Goal: Information Seeking & Learning: Learn about a topic

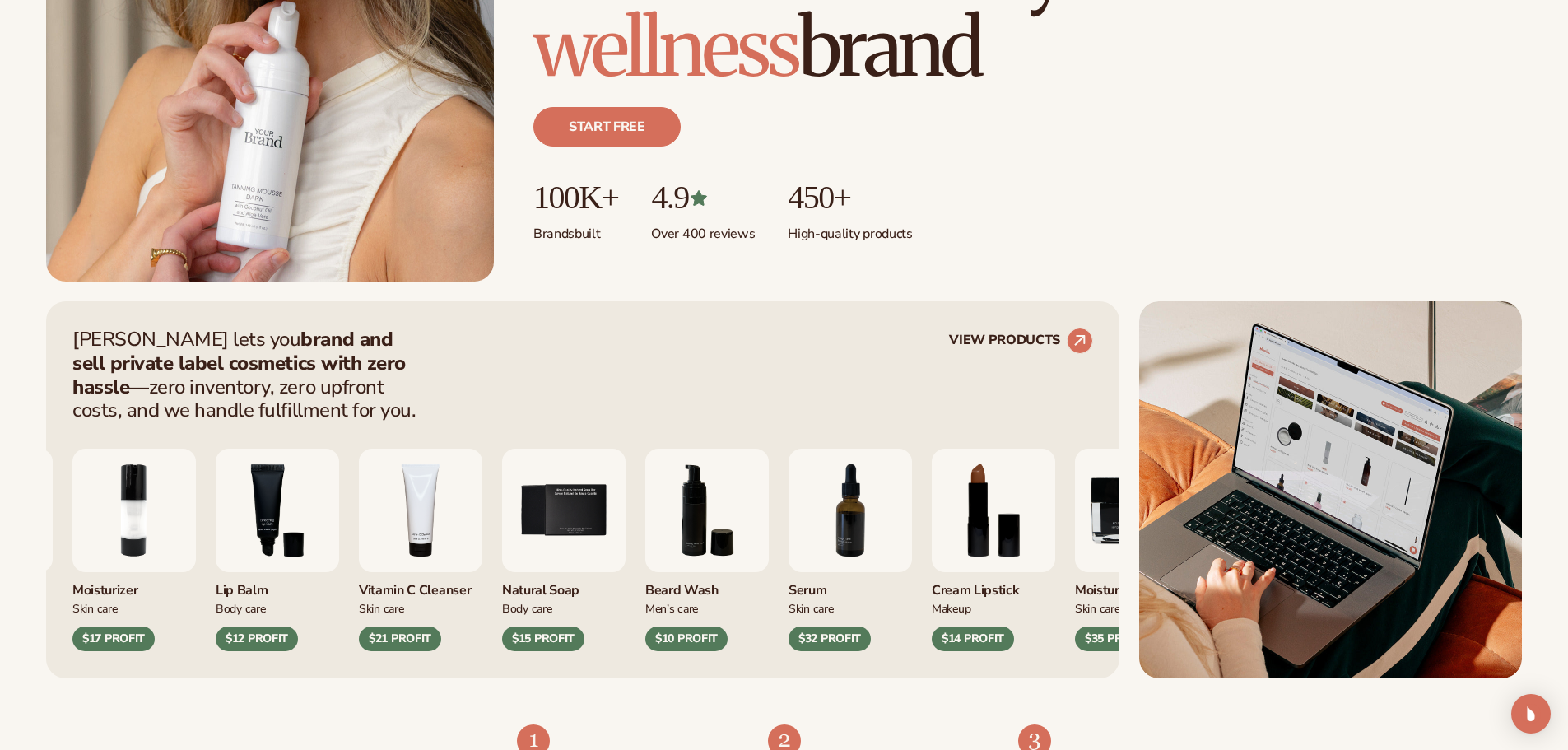
scroll to position [412, 0]
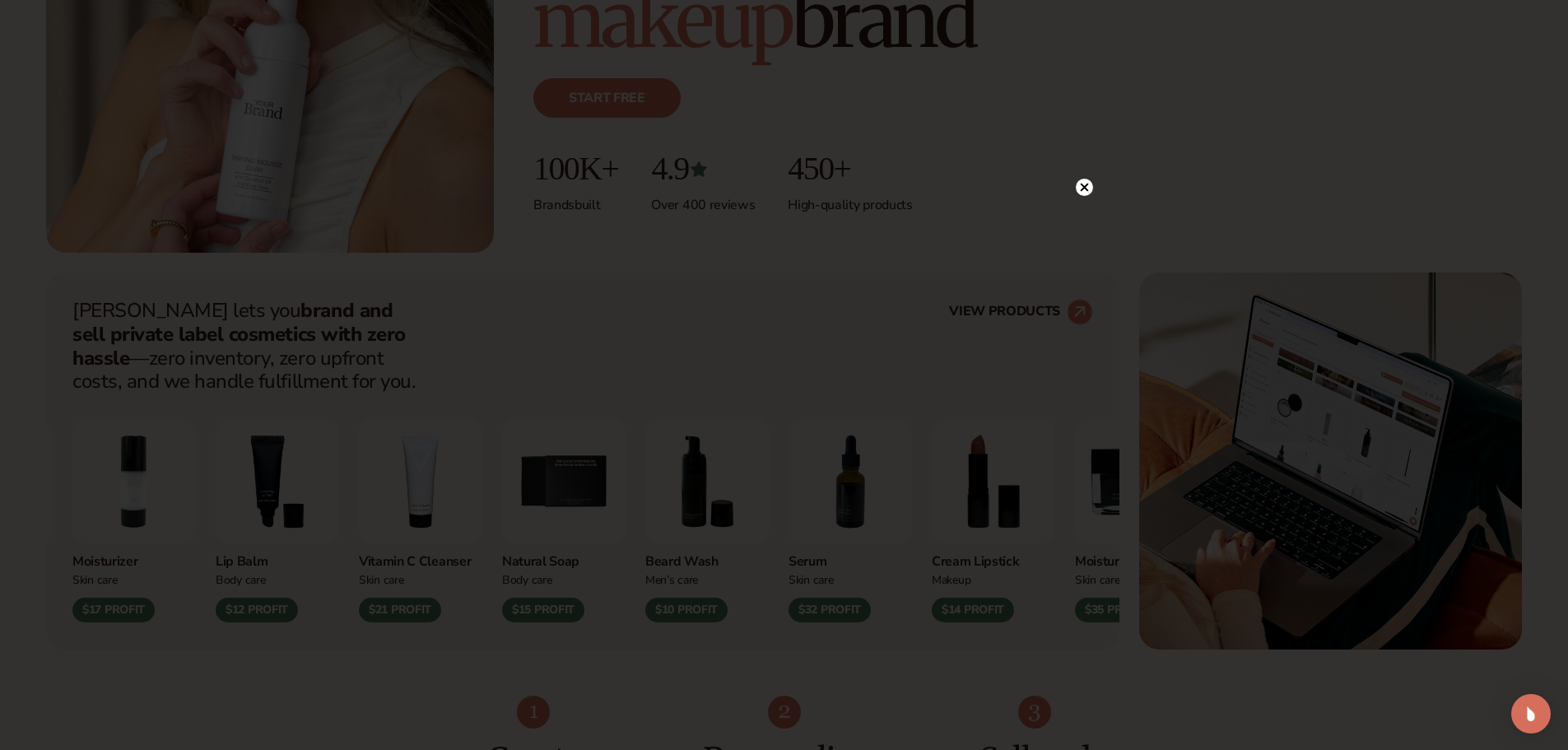
click at [1083, 185] on circle at bounding box center [1084, 187] width 18 height 18
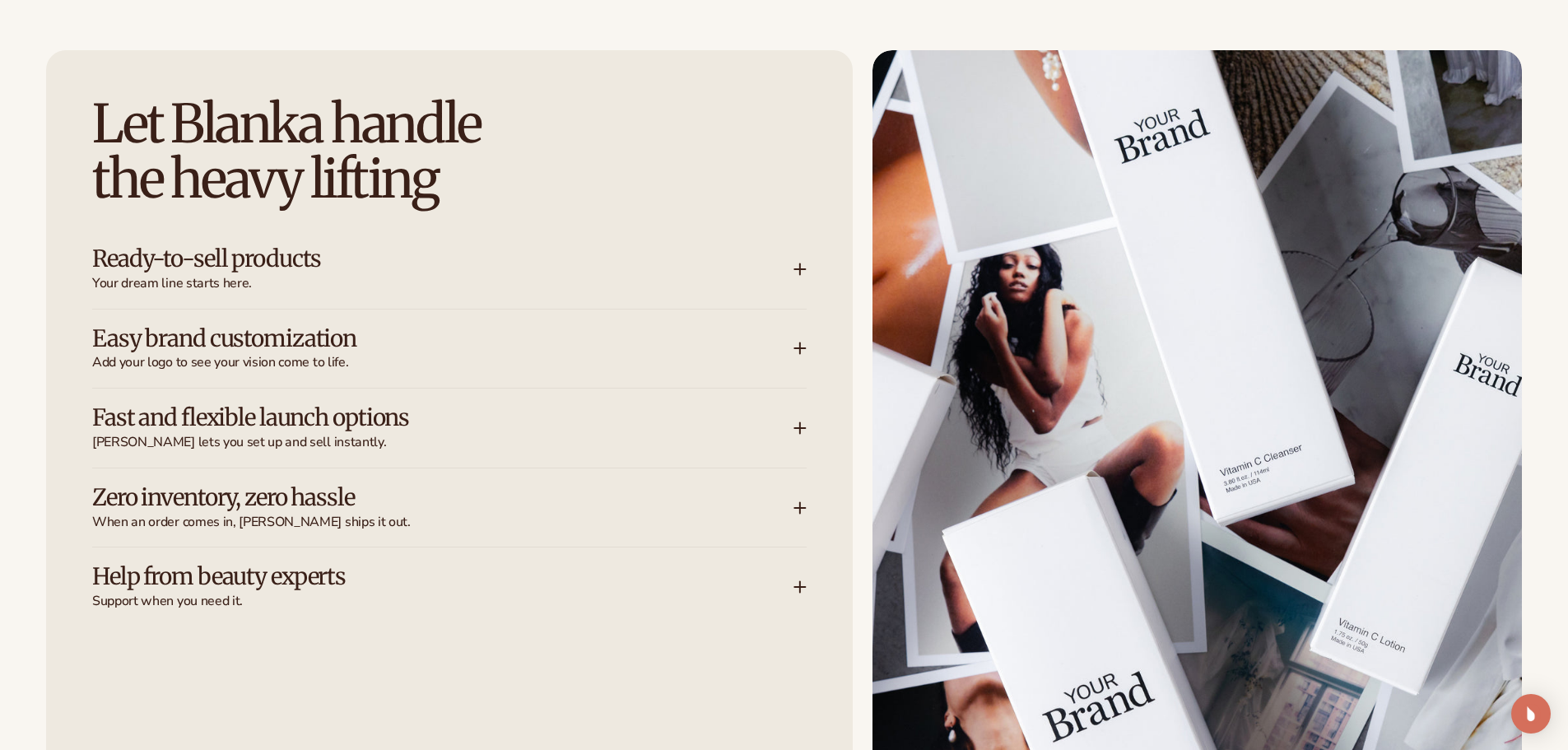
scroll to position [2141, 0]
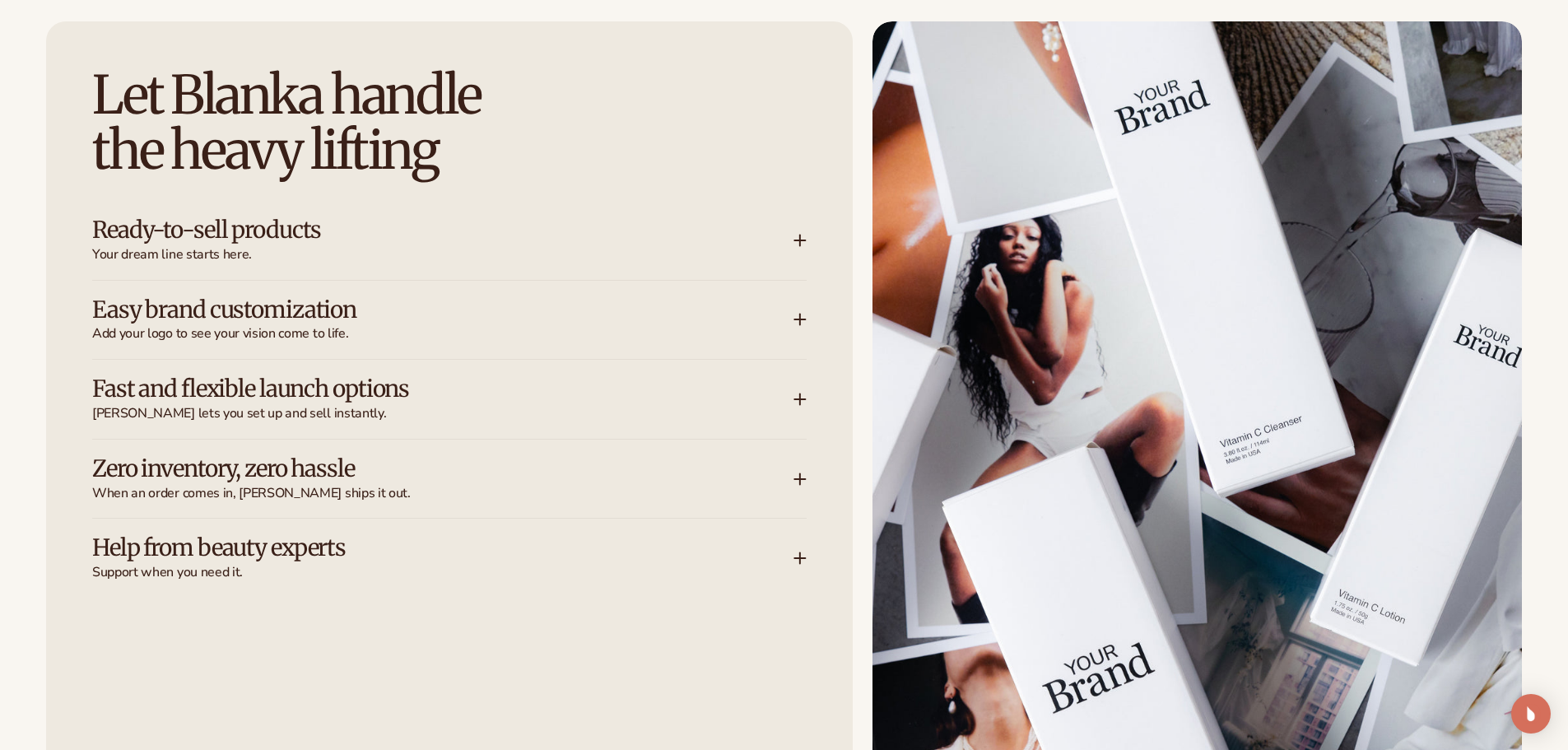
click at [805, 471] on div "Zero inventory, zero hassle When an order comes in, Blanka ships it out." at bounding box center [449, 479] width 715 height 79
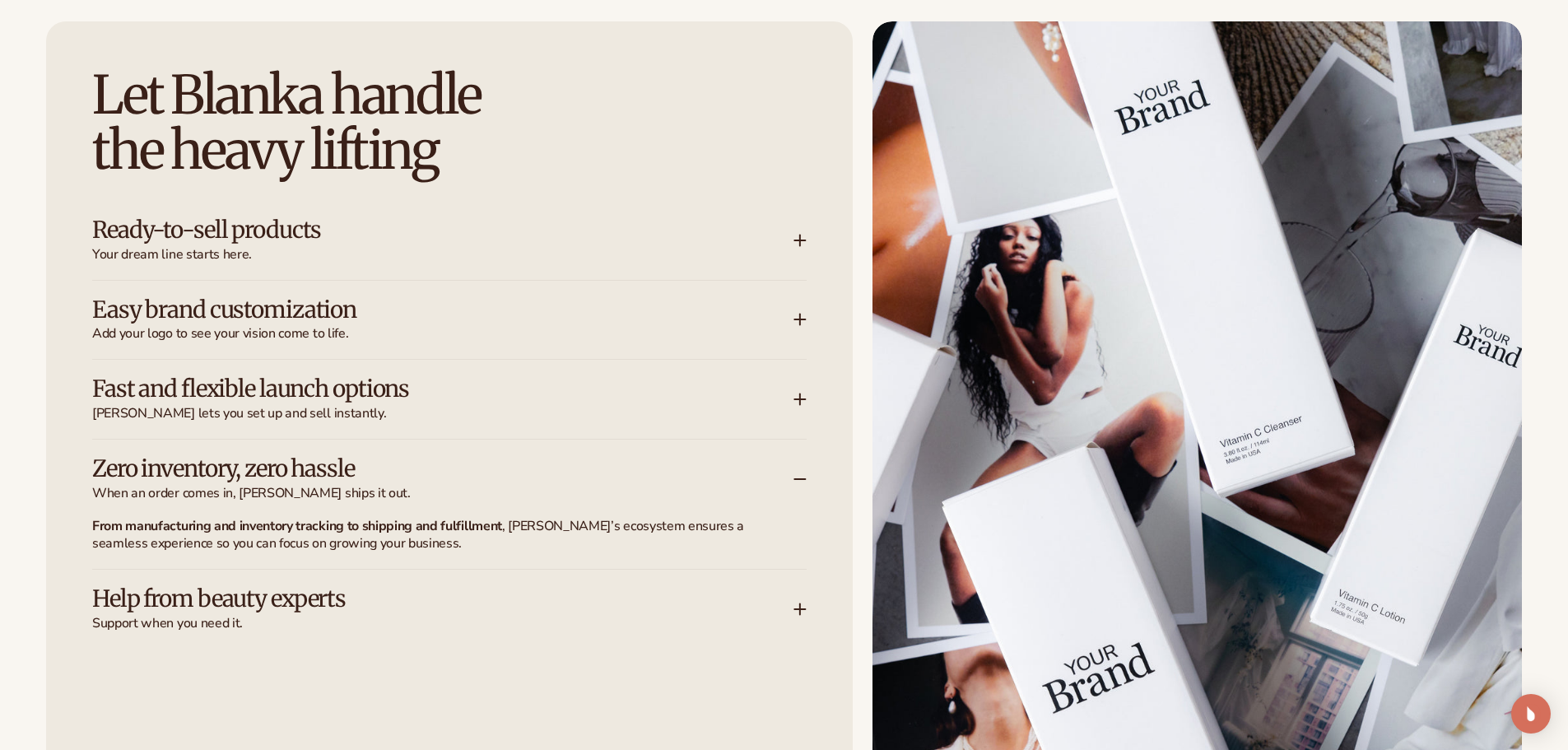
click at [784, 605] on div "Help from beauty experts Support when you need it." at bounding box center [443, 609] width 701 height 46
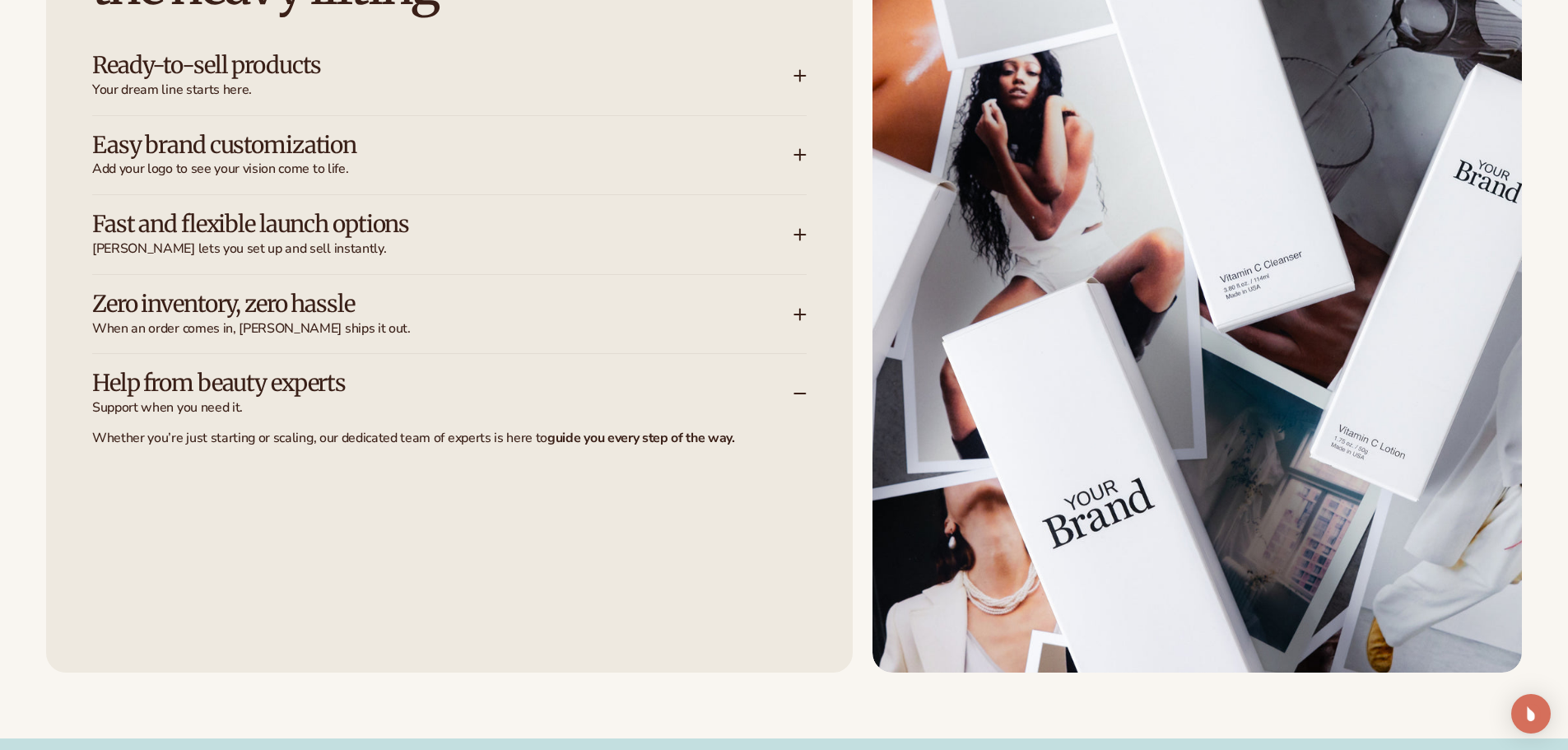
scroll to position [1976, 0]
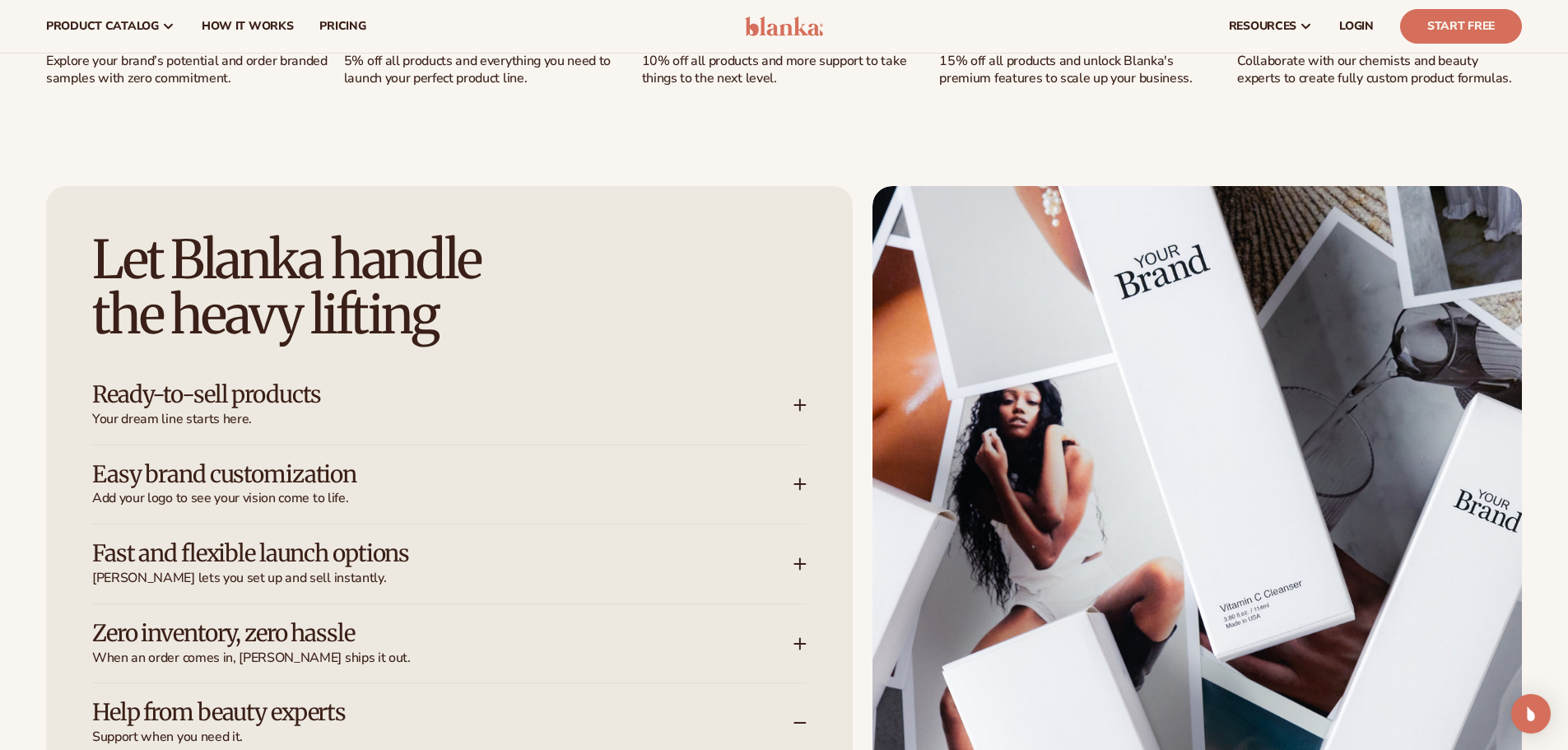
click at [805, 407] on icon at bounding box center [800, 405] width 13 height 13
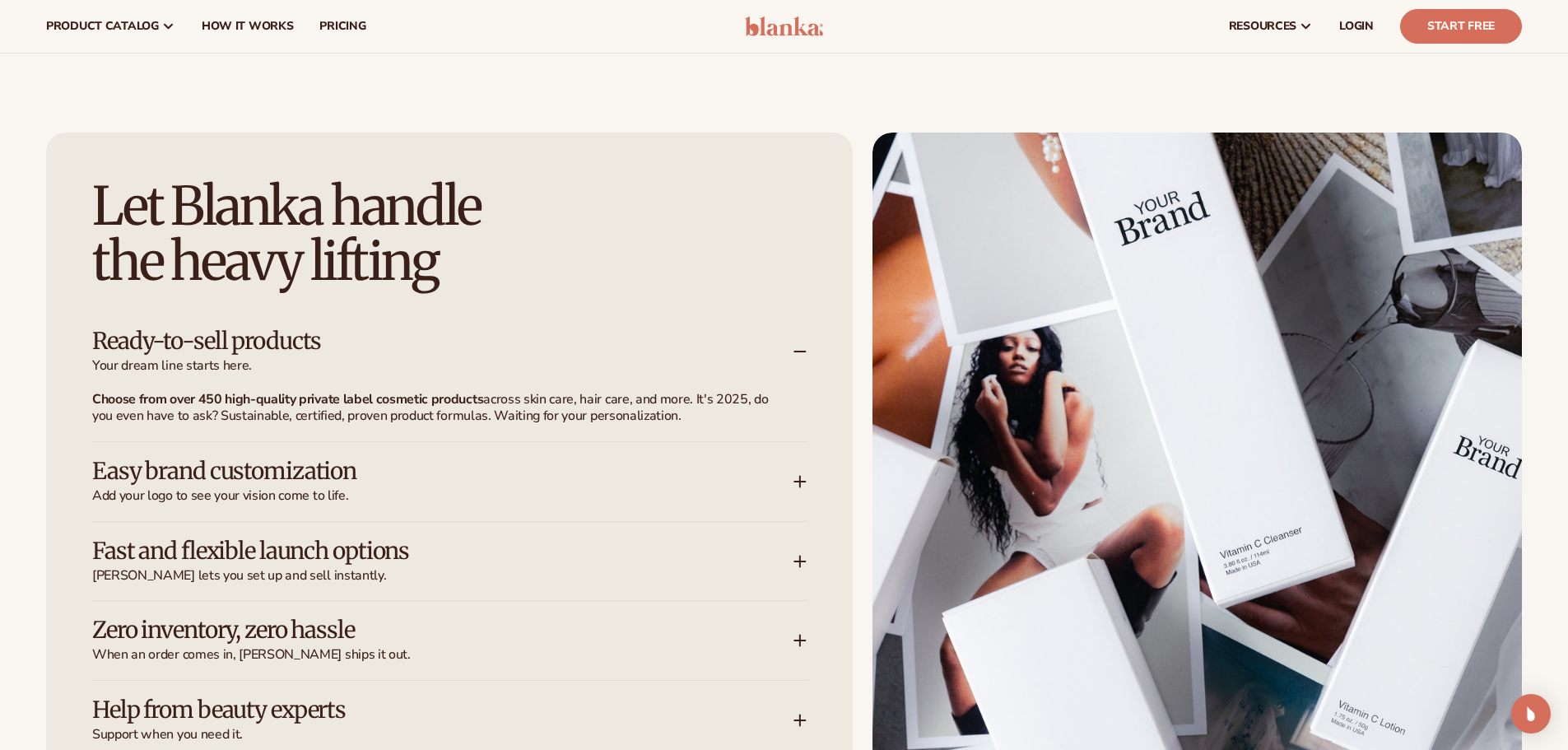
scroll to position [2058, 0]
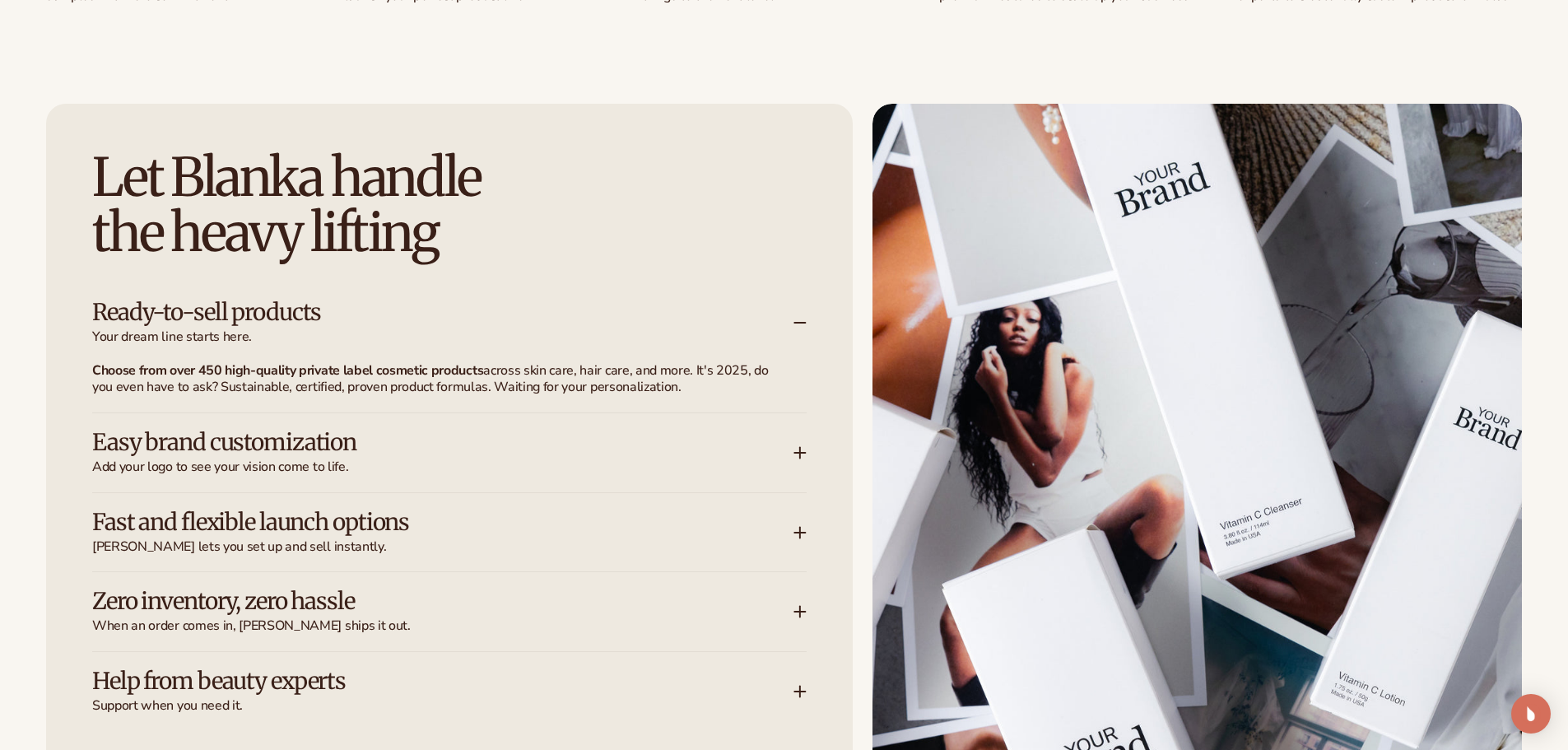
click at [793, 465] on span "Add your logo to see your vision come to life." at bounding box center [443, 467] width 701 height 18
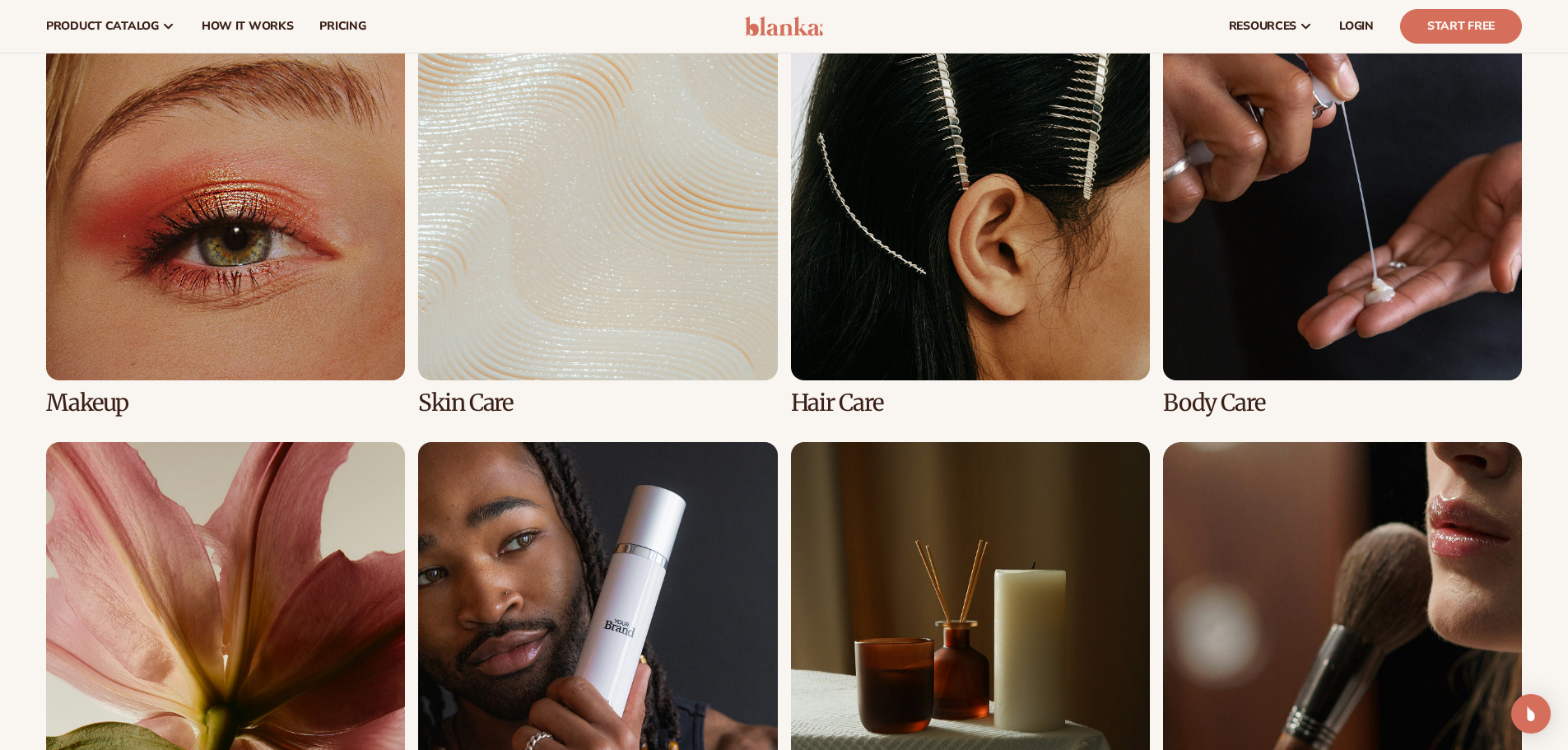
scroll to position [3376, 0]
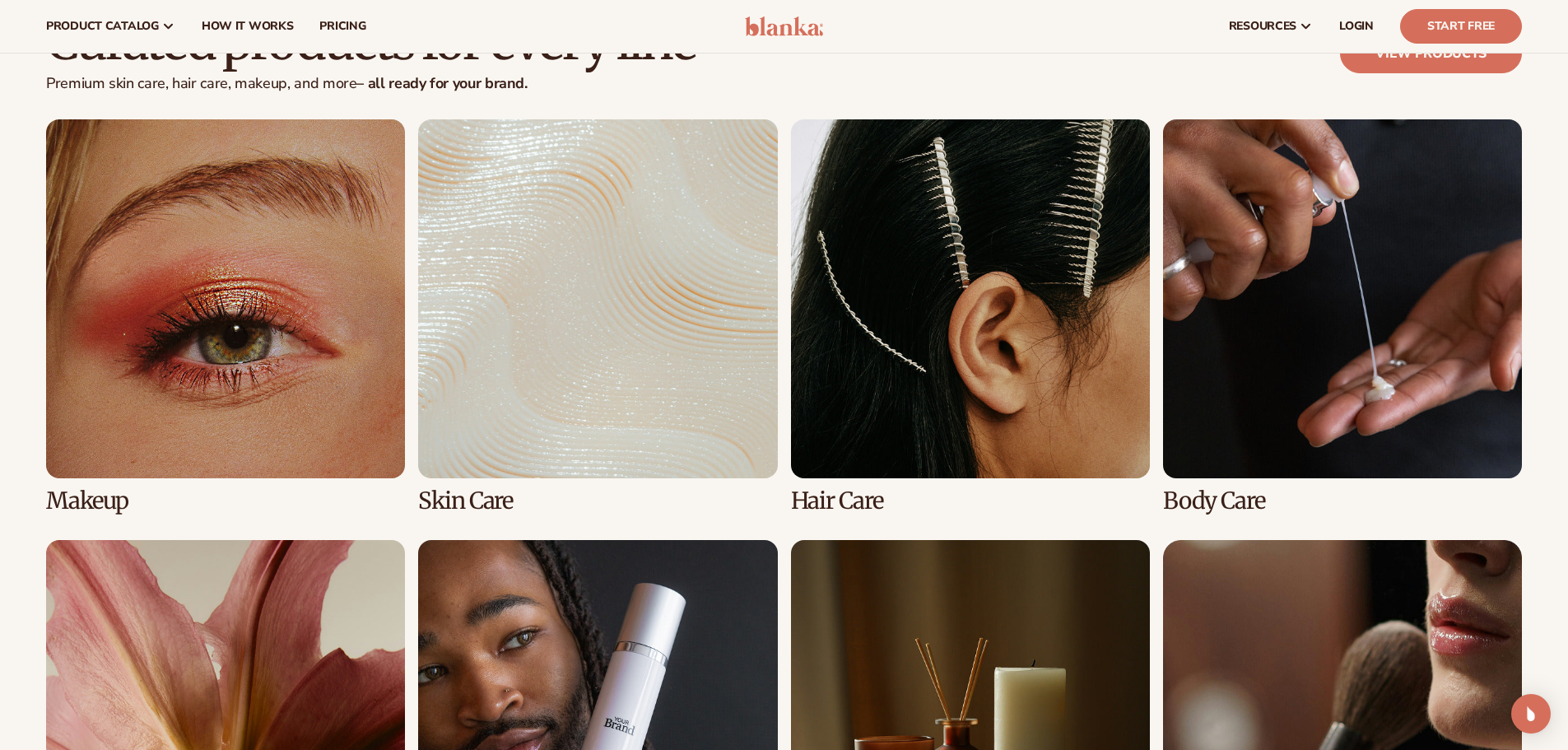
click at [676, 323] on link "2 / 8" at bounding box center [598, 316] width 359 height 395
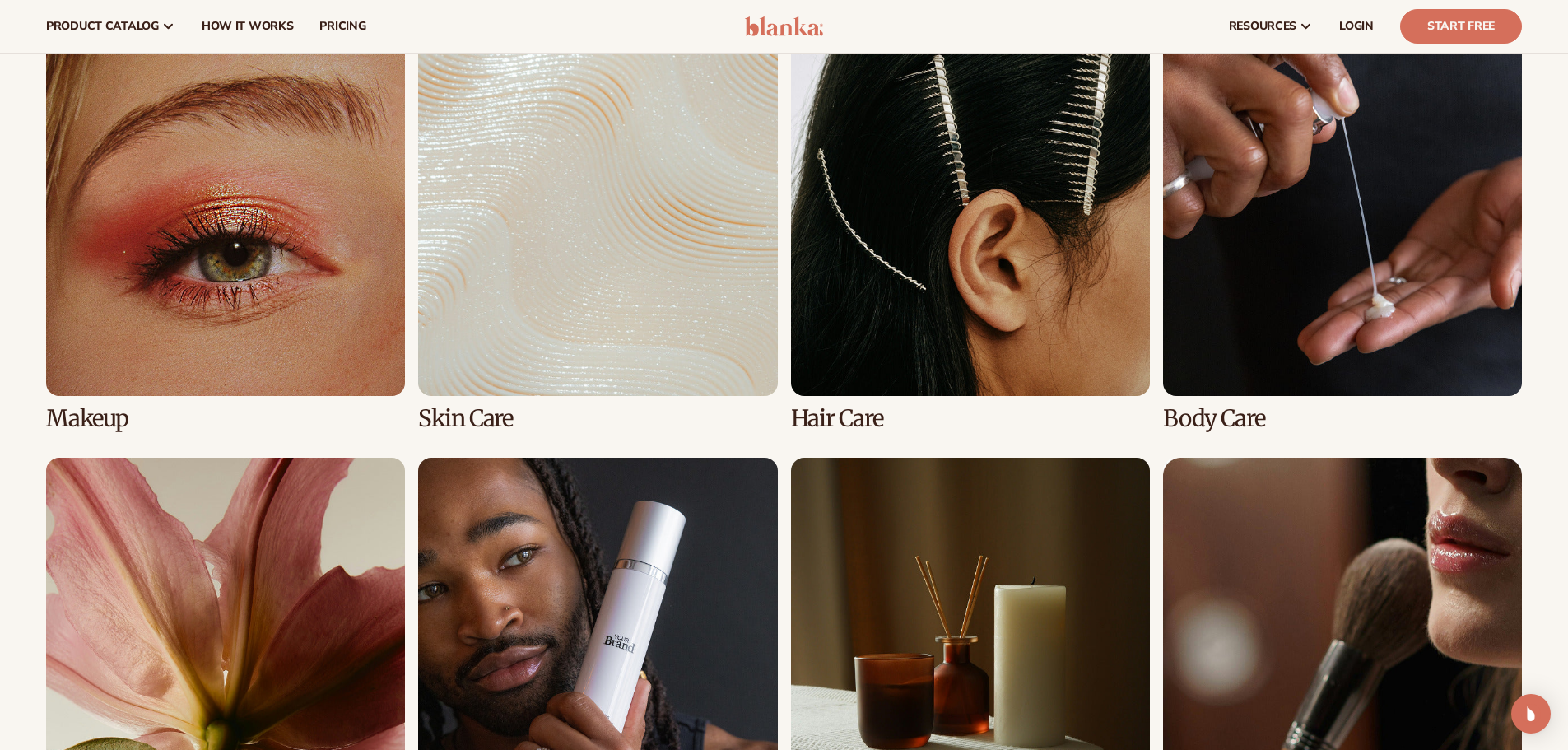
scroll to position [3046, 0]
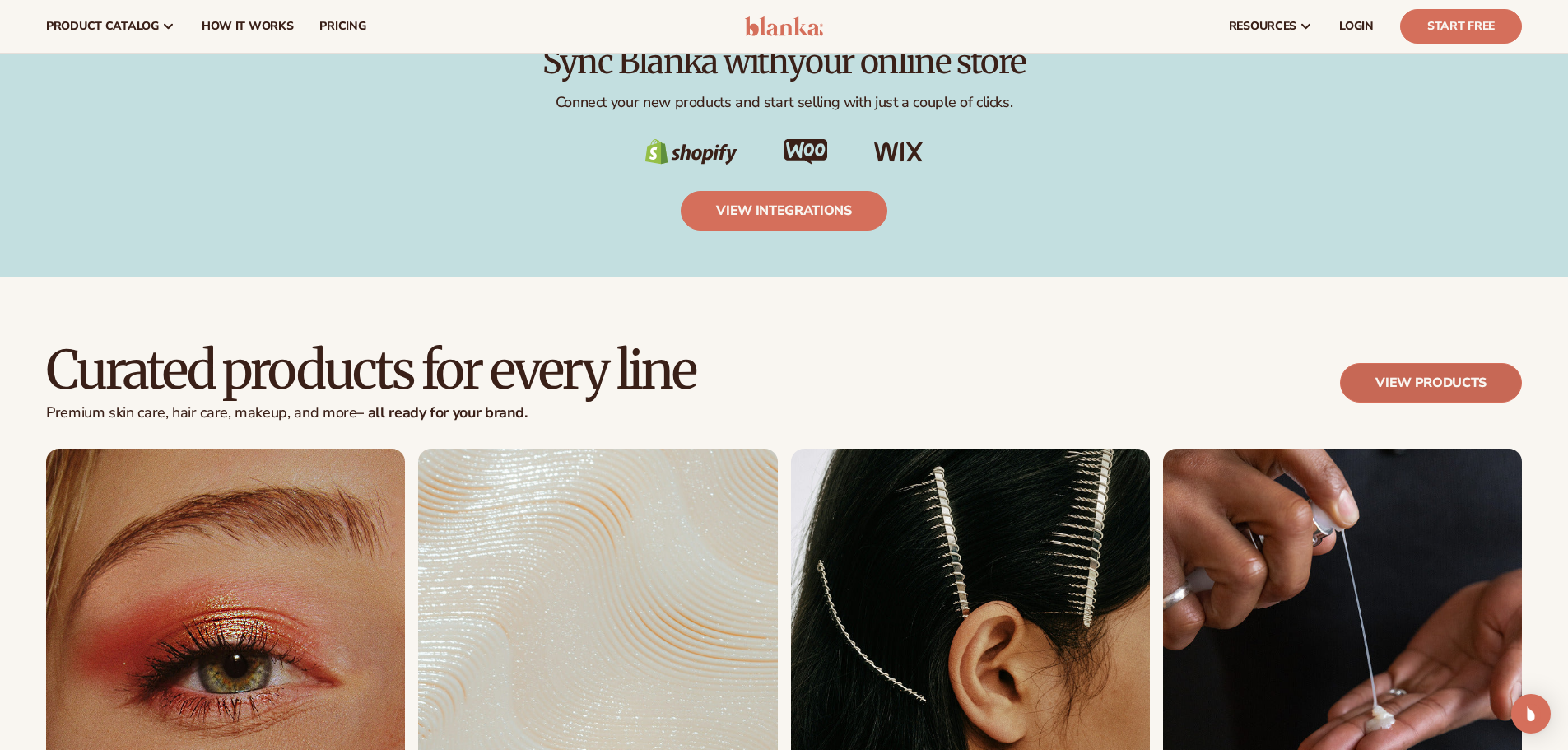
click at [1386, 383] on link "View products" at bounding box center [1431, 382] width 182 height 40
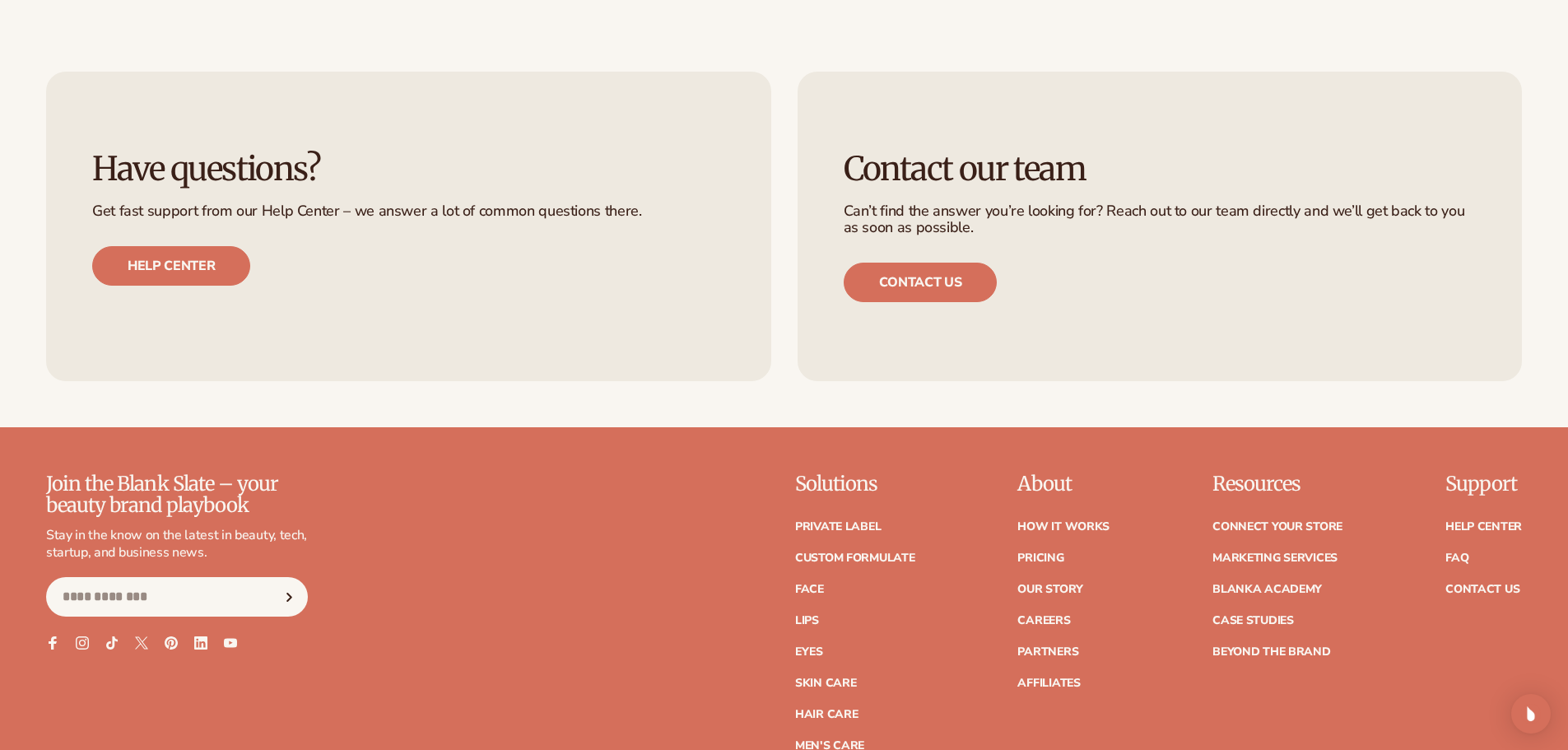
scroll to position [2964, 0]
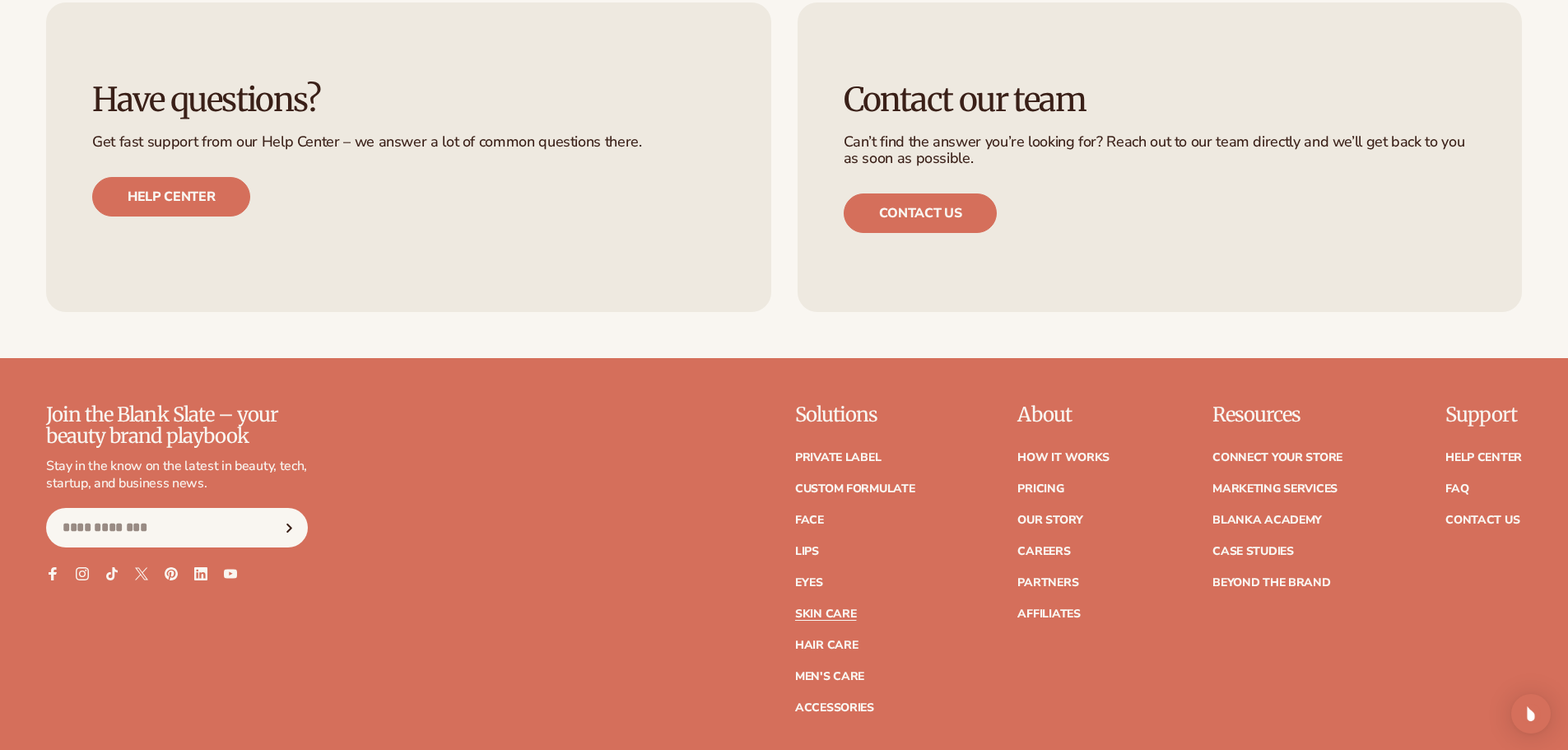
click at [828, 611] on link "Skin Care" at bounding box center [826, 614] width 61 height 12
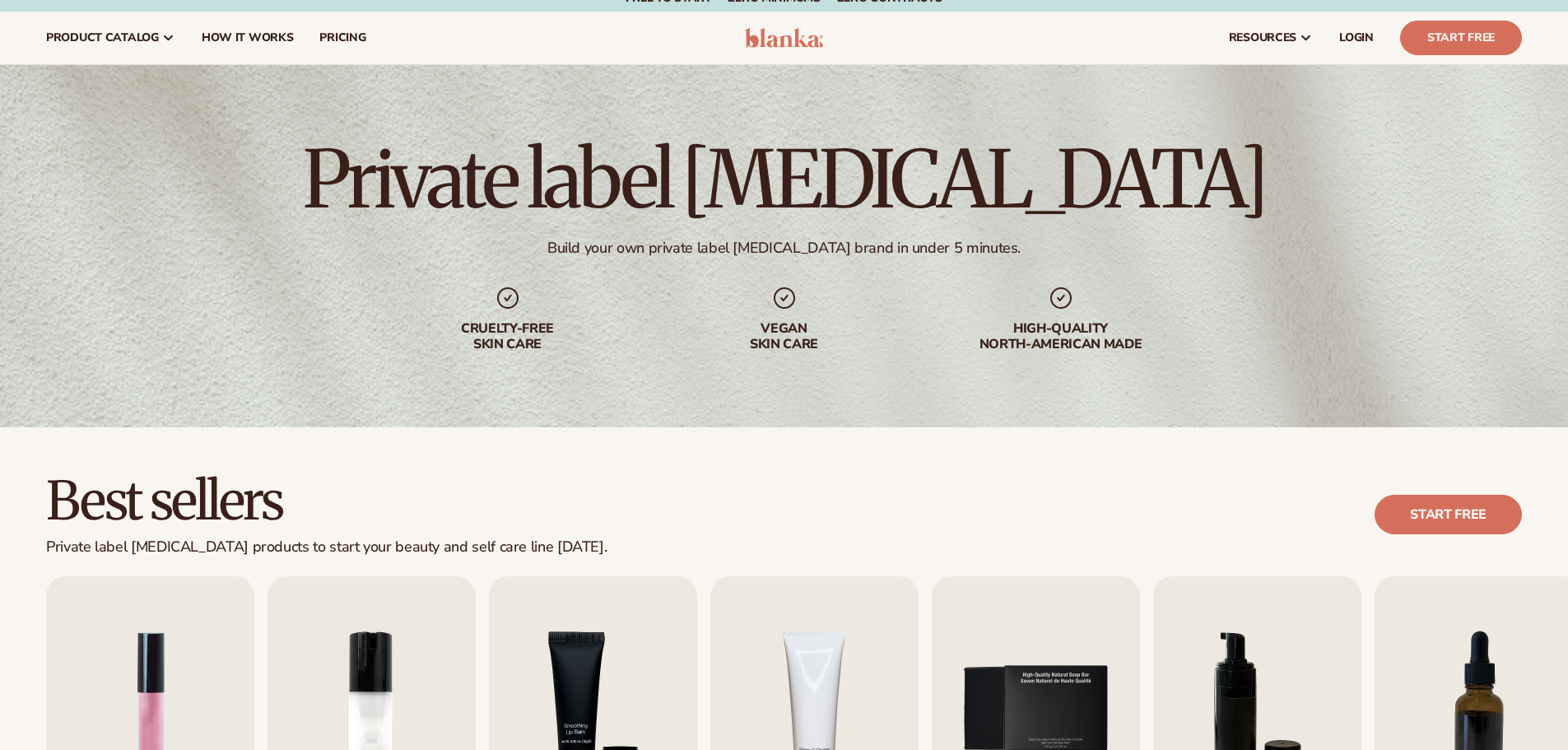
scroll to position [412, 0]
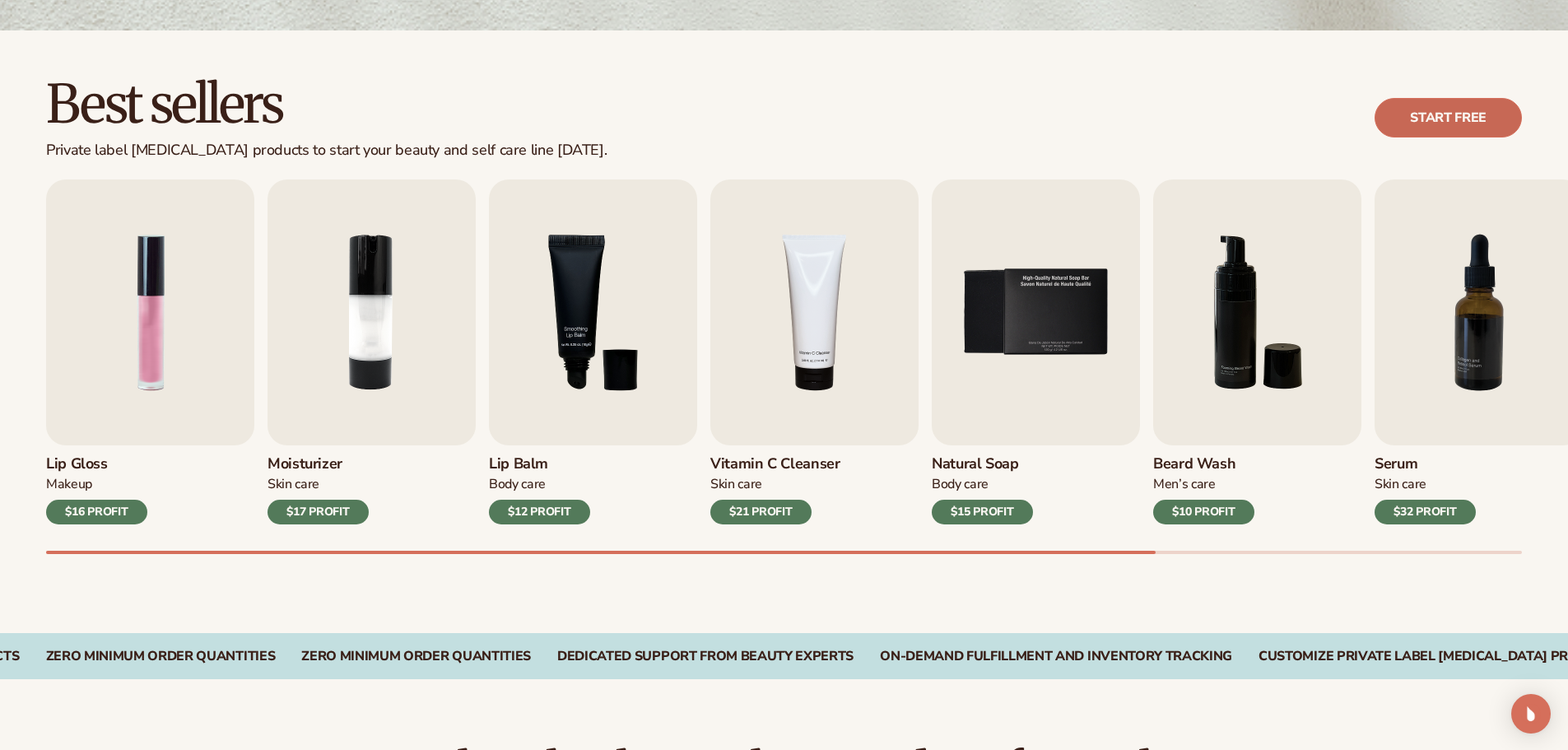
click at [1417, 109] on link "Start free" at bounding box center [1448, 117] width 147 height 40
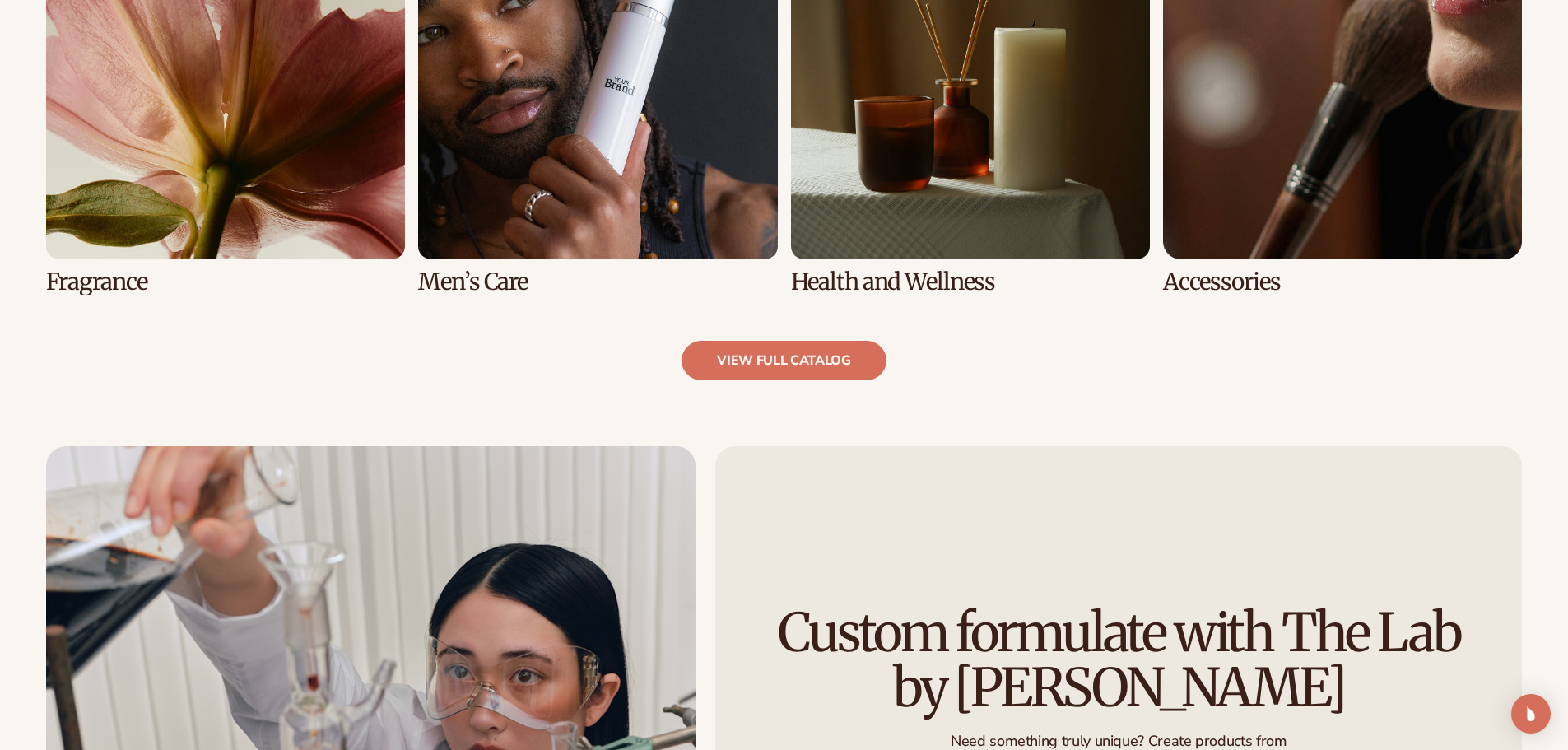
scroll to position [1621, 0]
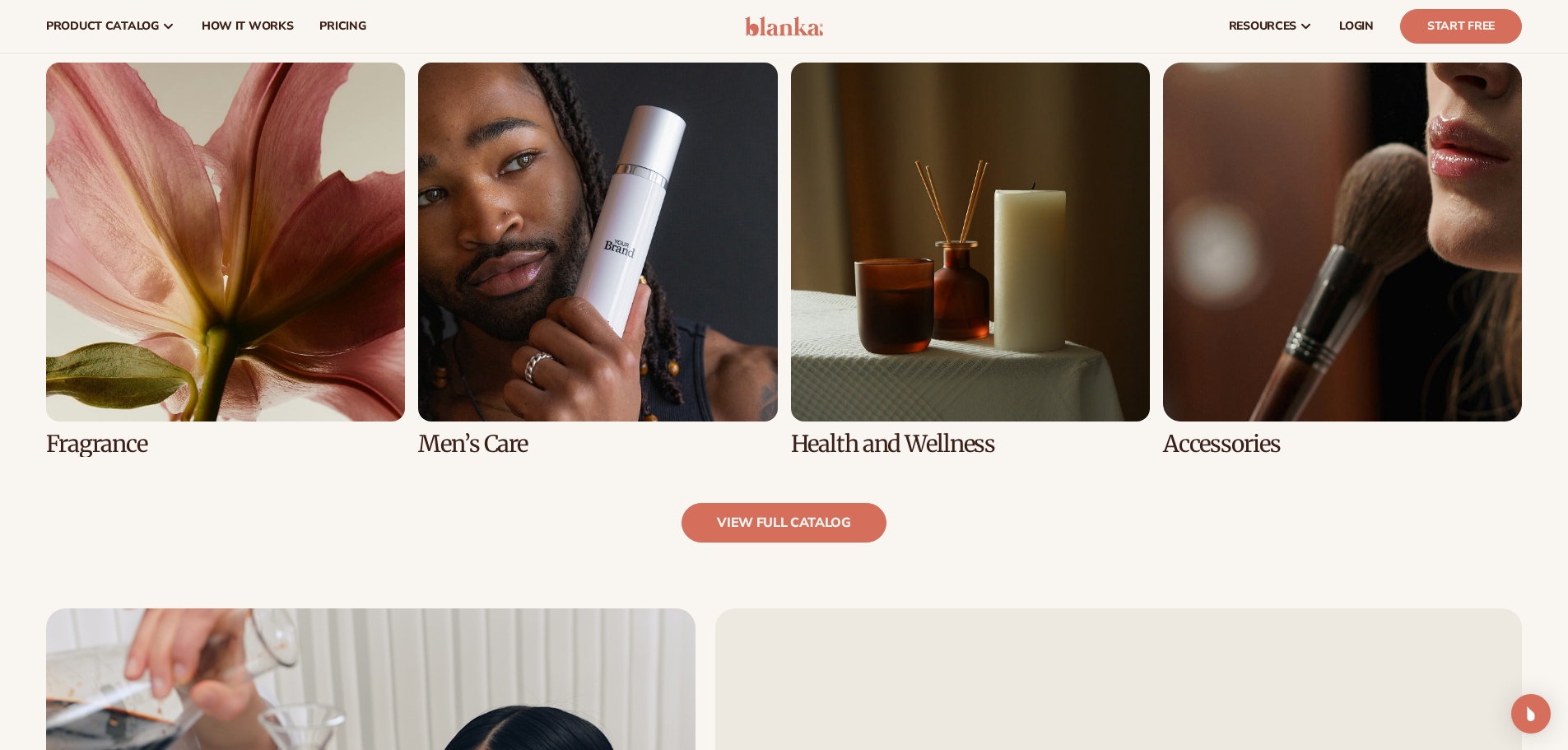
click at [146, 246] on link "5 / 8" at bounding box center [226, 259] width 359 height 395
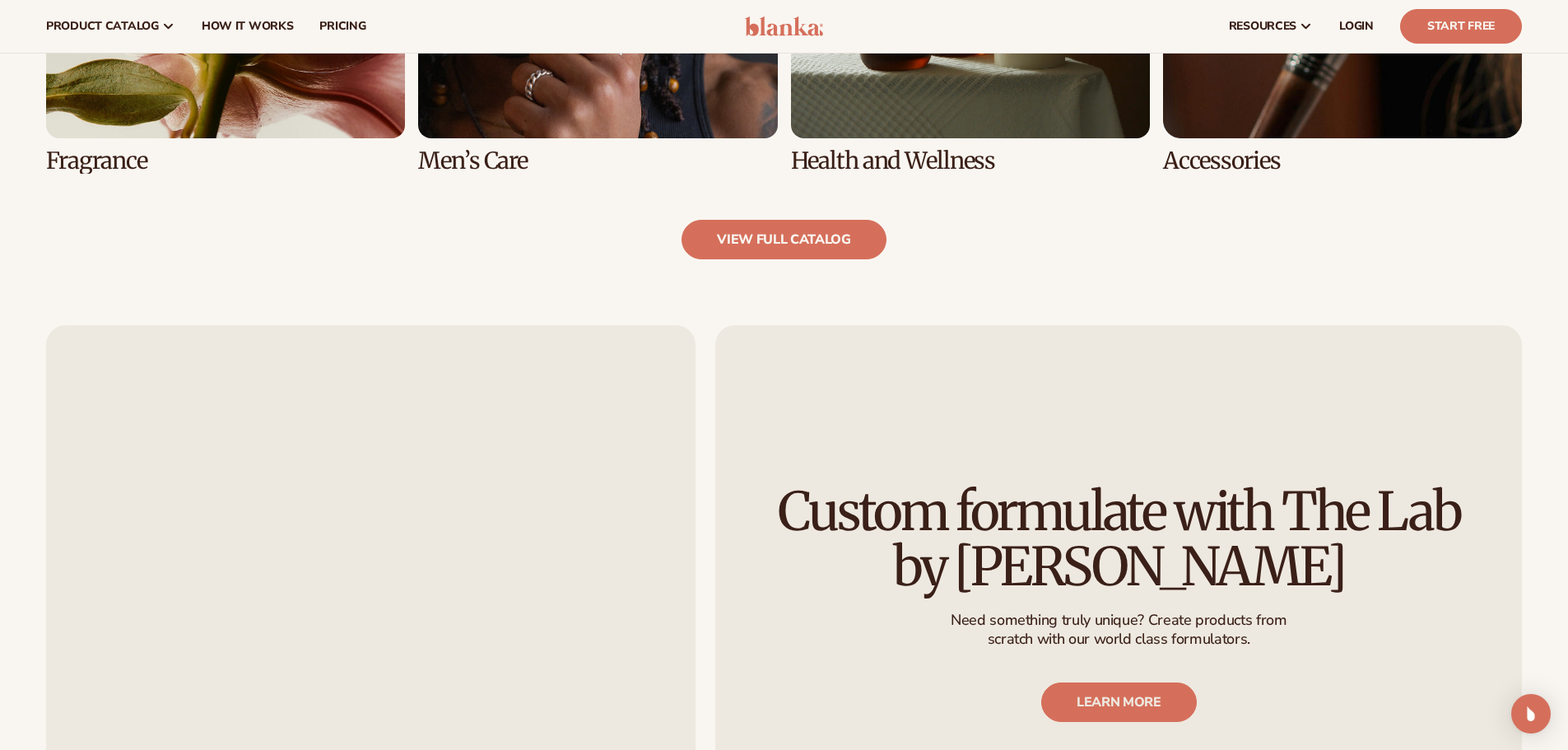
scroll to position [1583, 0]
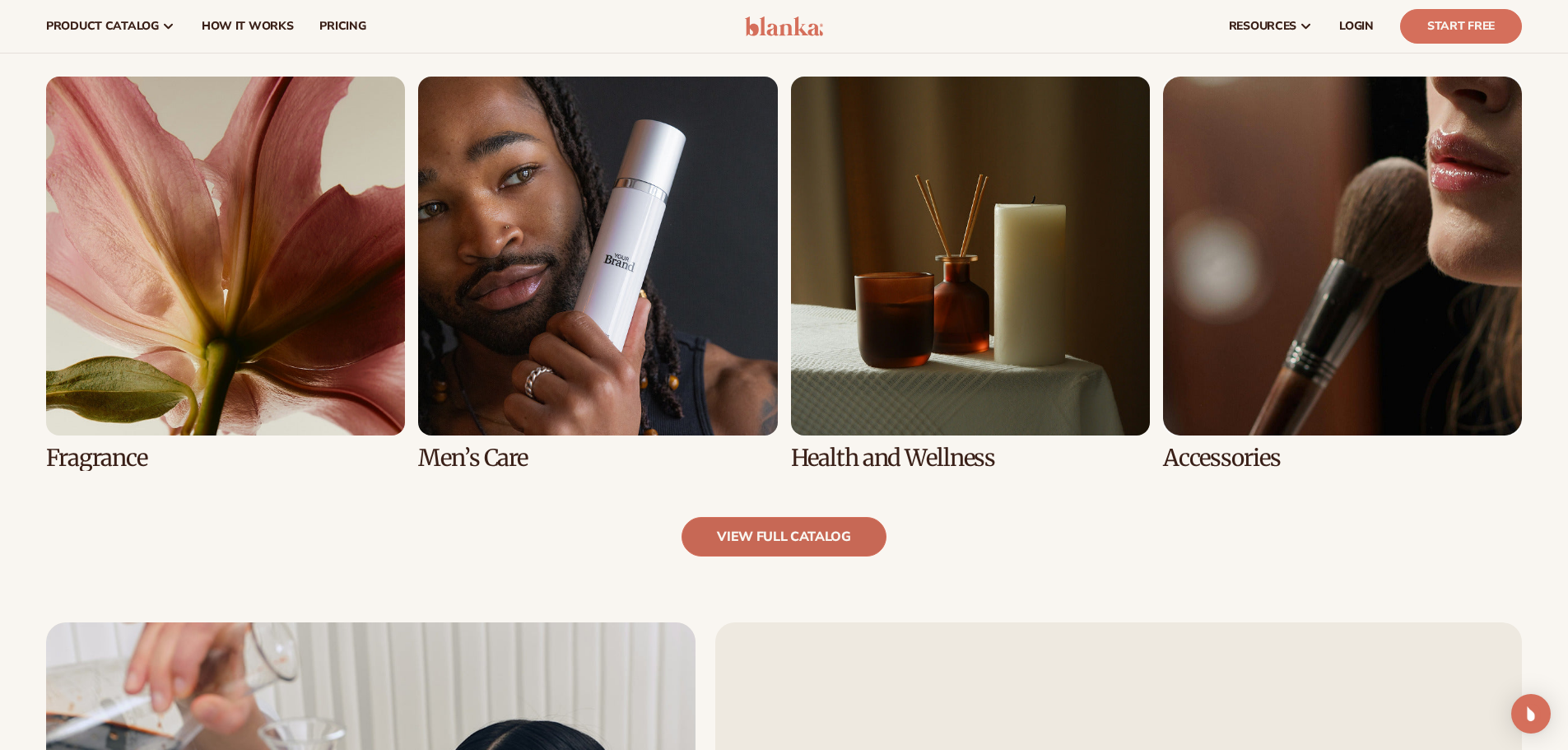
click at [752, 535] on link "view full catalog" at bounding box center [784, 536] width 205 height 40
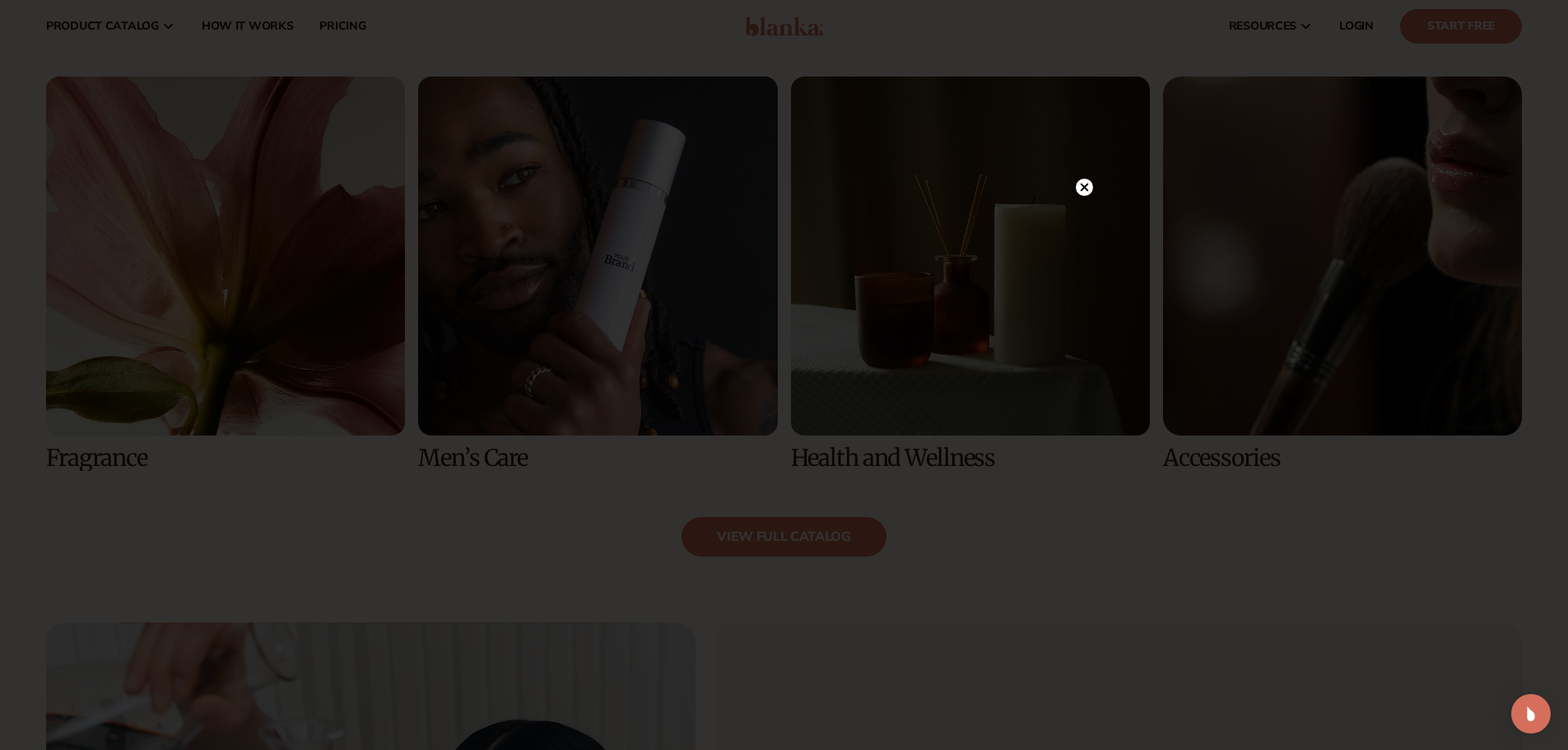
click at [1089, 185] on circle at bounding box center [1084, 187] width 18 height 18
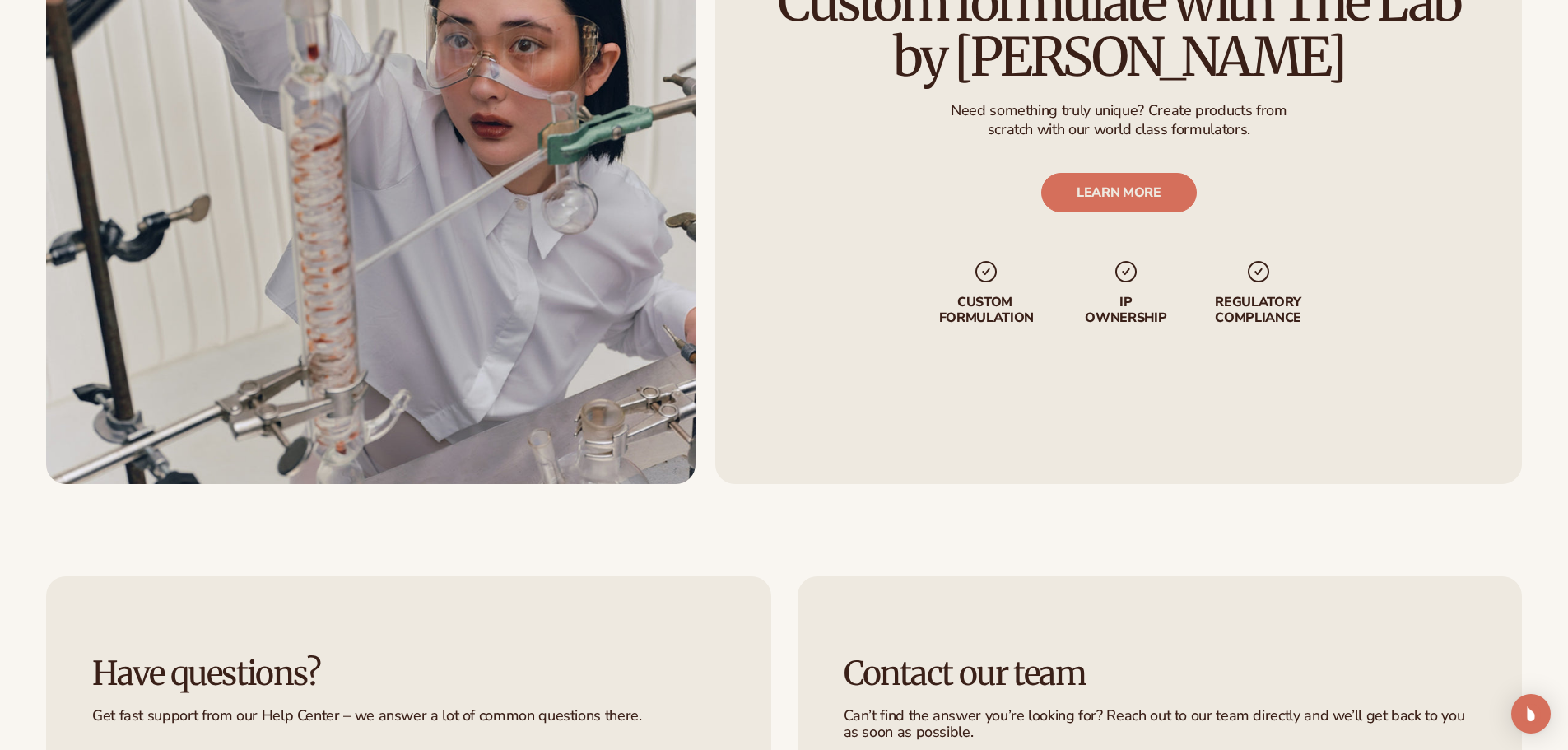
scroll to position [2818, 0]
